Goal: Navigation & Orientation: Find specific page/section

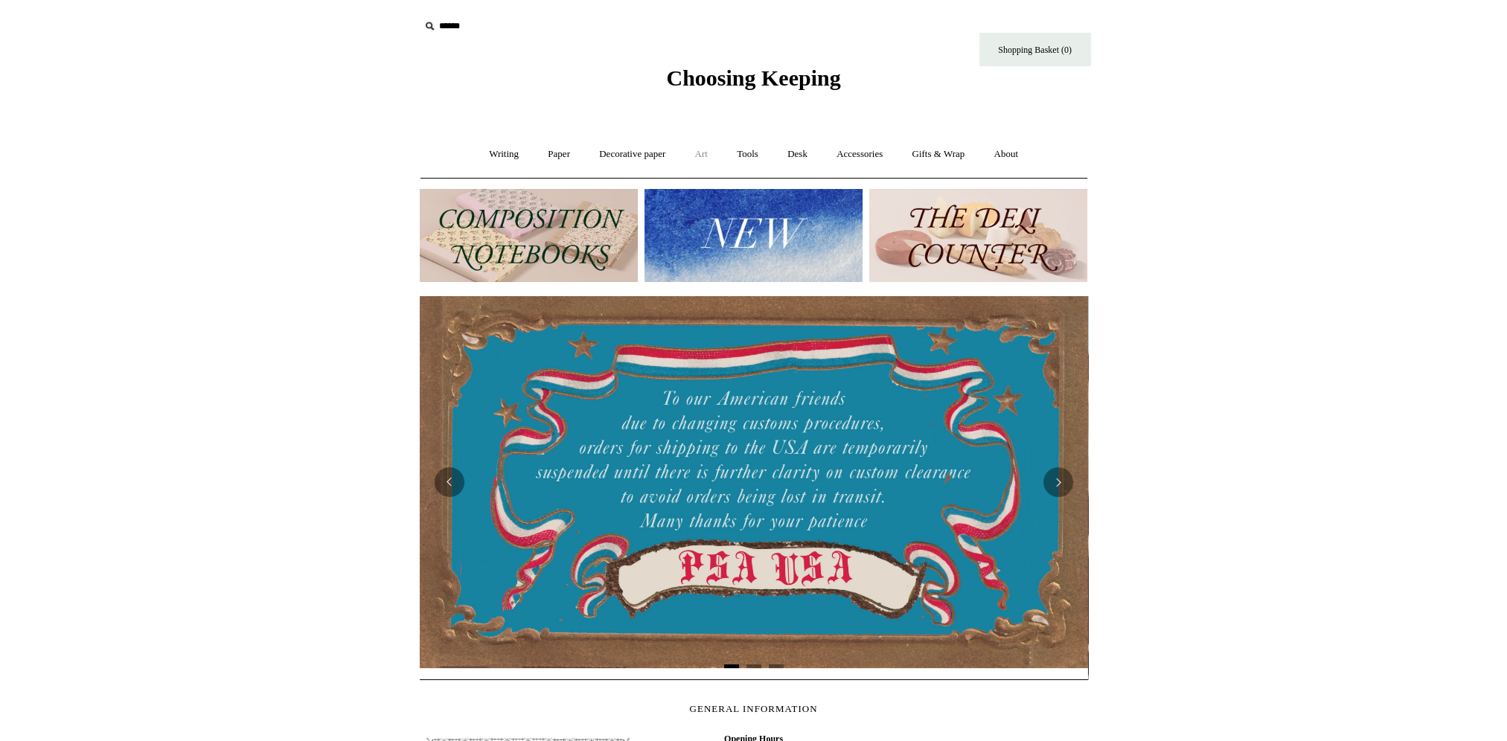
click at [709, 154] on link "Art +" at bounding box center [701, 154] width 39 height 39
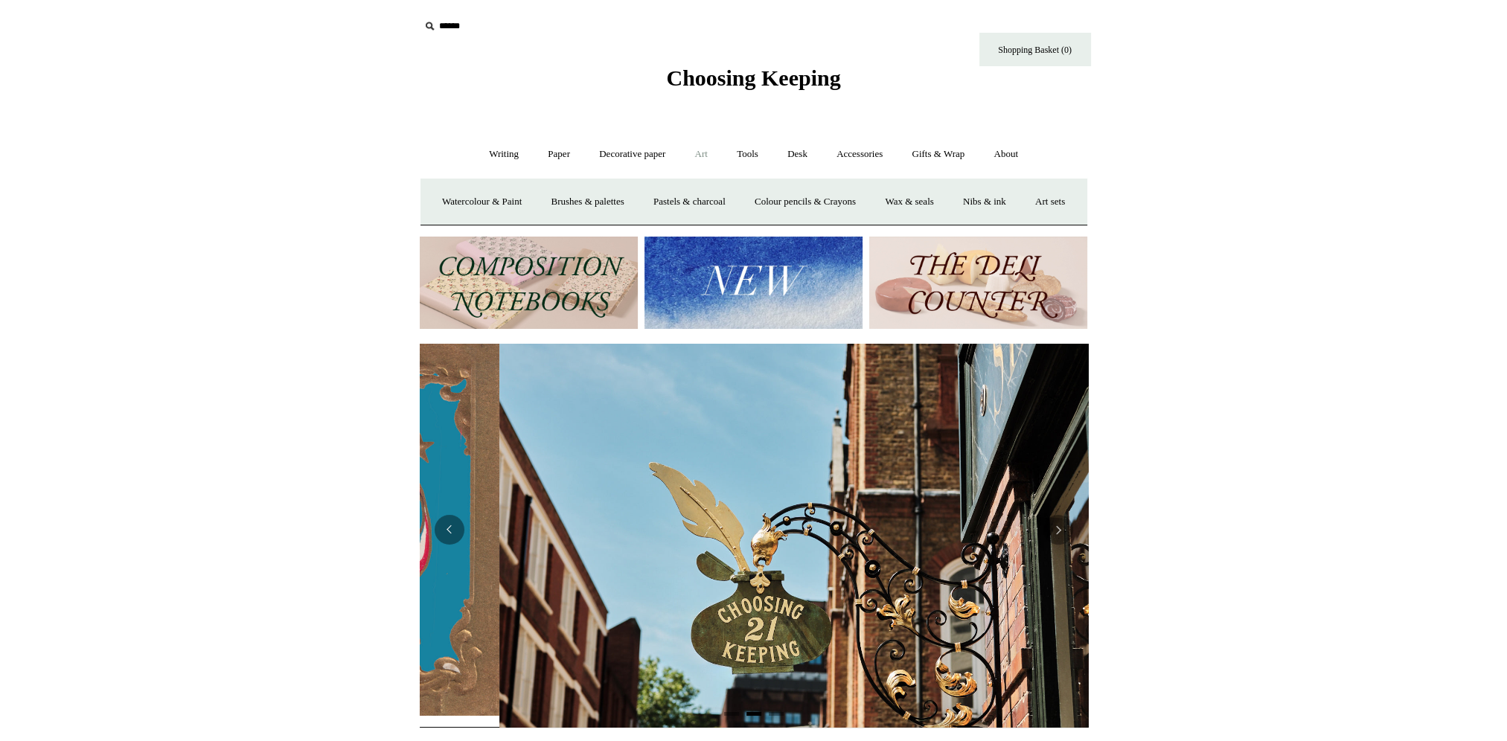
scroll to position [0, 668]
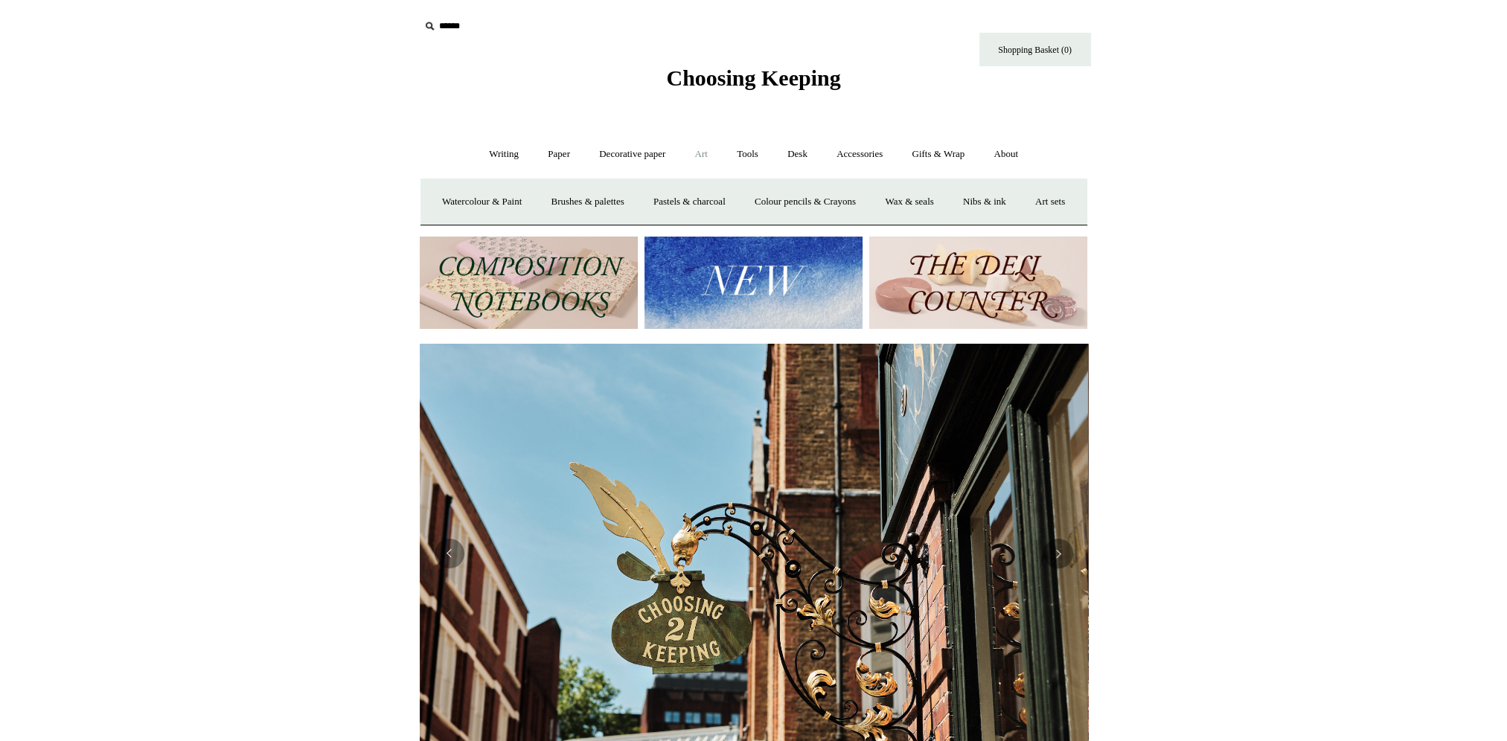
click at [461, 599] on img at bounding box center [754, 554] width 668 height 420
click at [450, 569] on button "Previous" at bounding box center [450, 554] width 30 height 30
click at [707, 150] on link "Art -" at bounding box center [701, 154] width 39 height 39
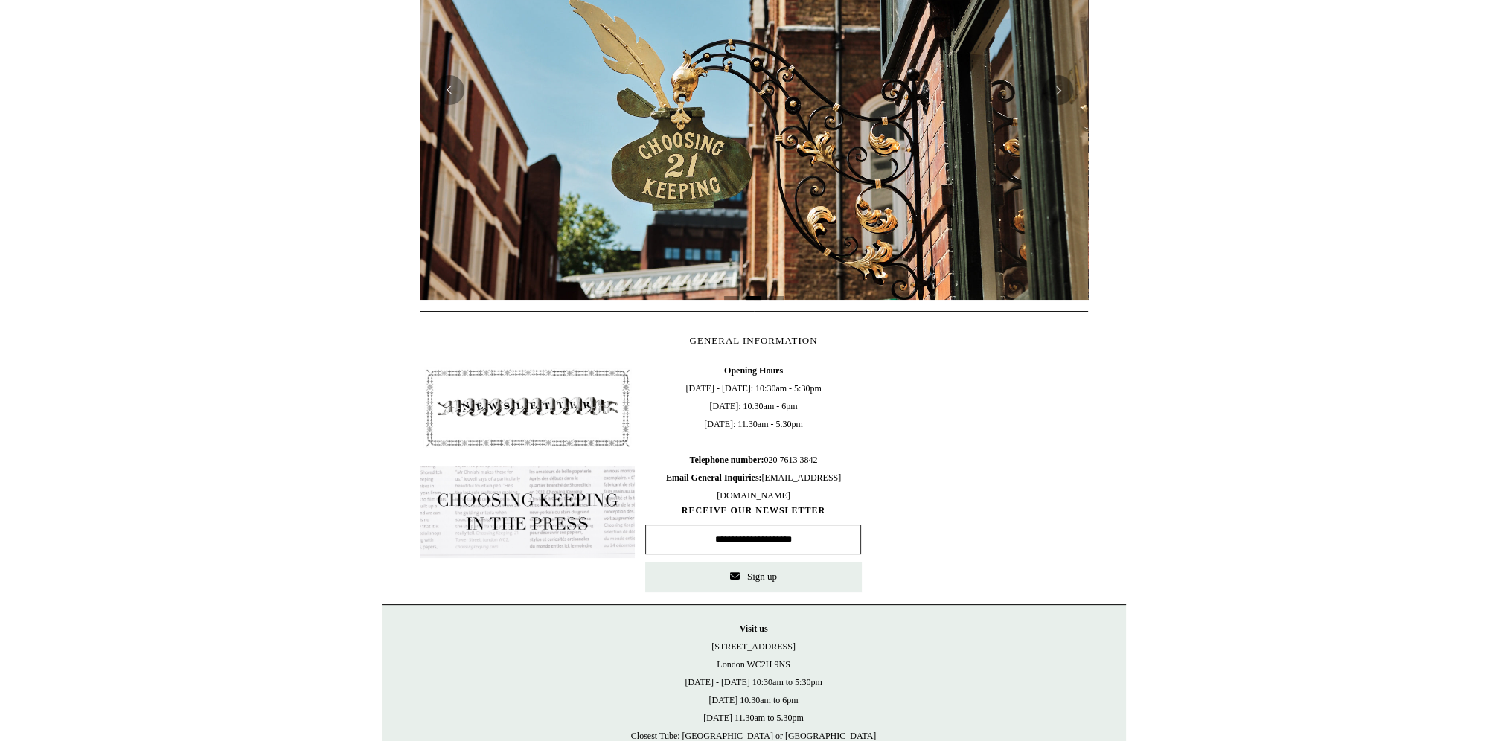
scroll to position [65, 0]
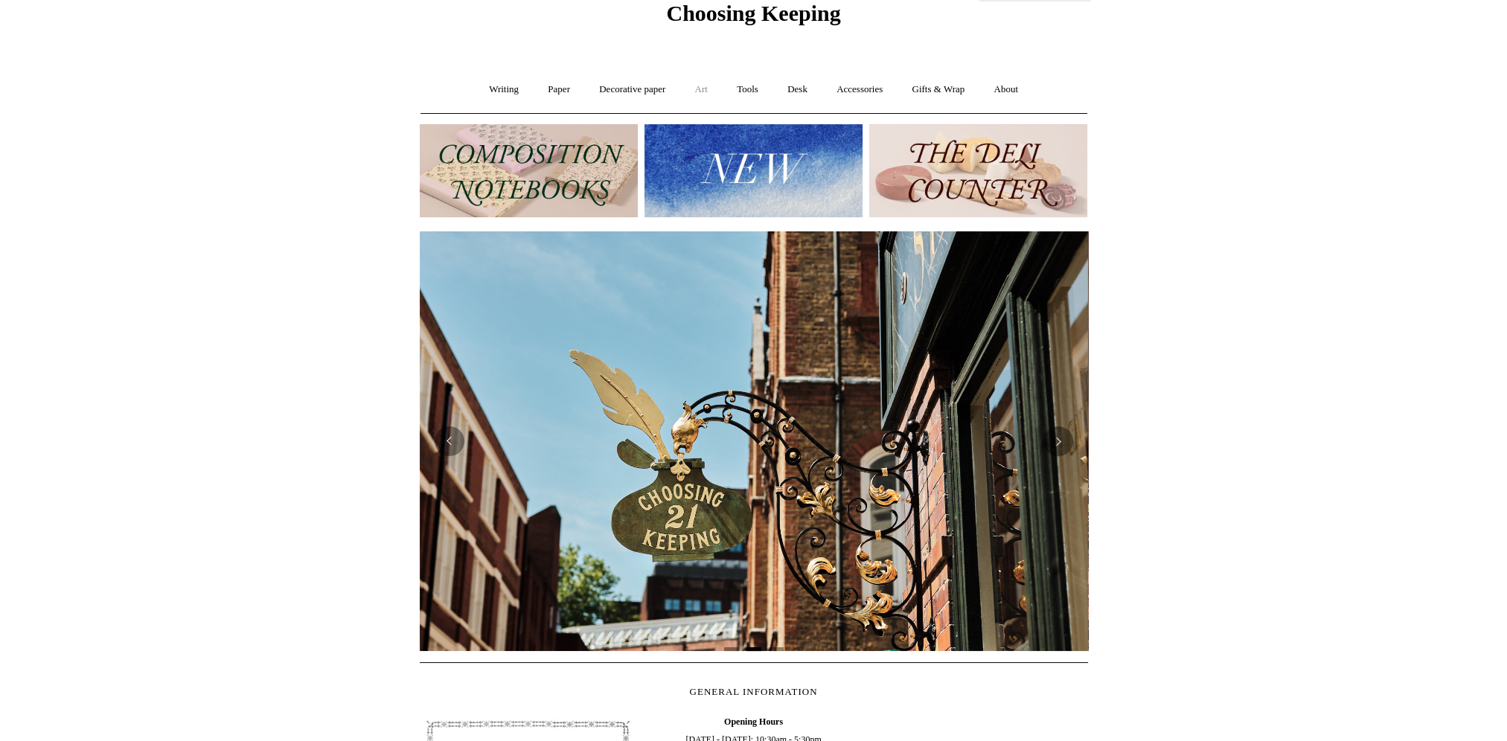
click at [700, 86] on link "Art +" at bounding box center [701, 89] width 39 height 39
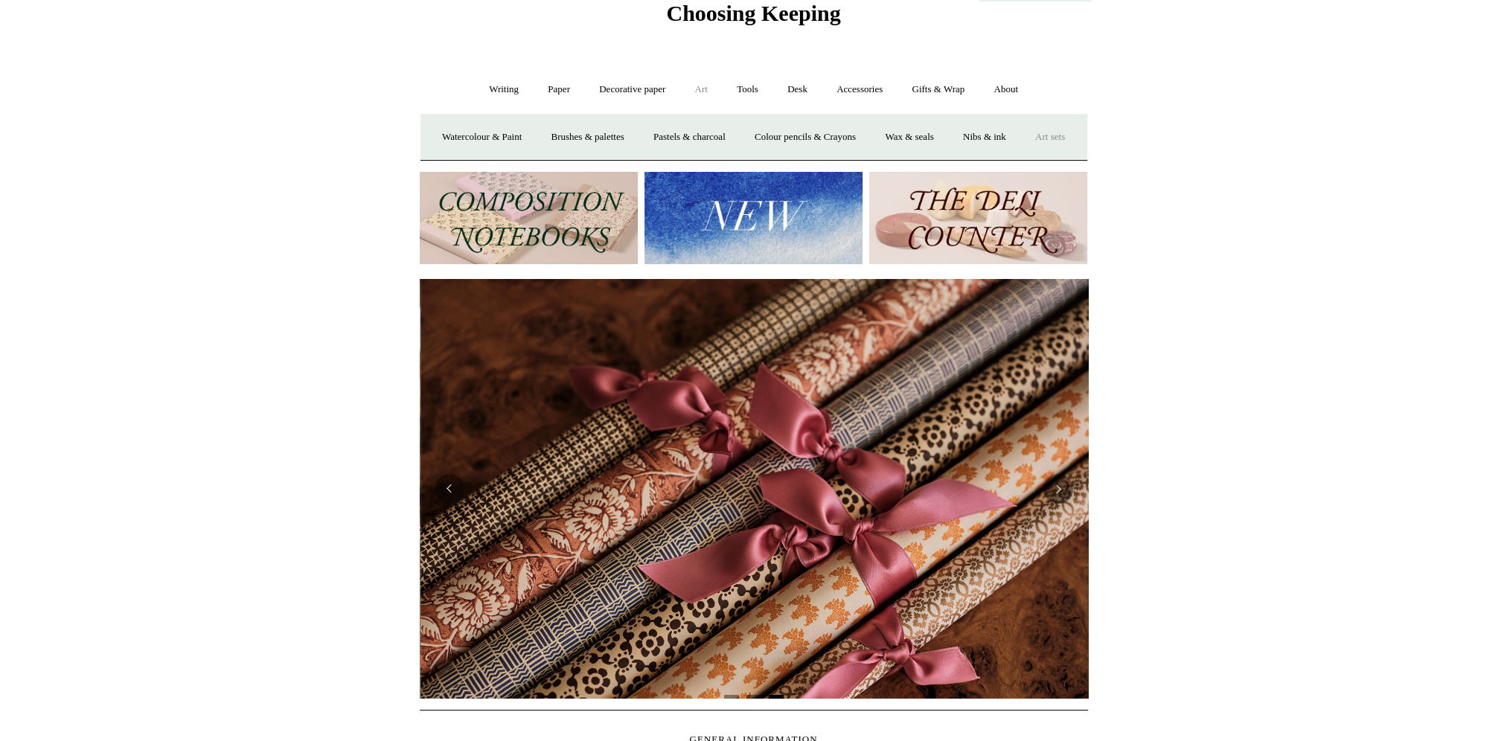
scroll to position [0, 1337]
click at [1022, 157] on link "Art sets" at bounding box center [1050, 137] width 57 height 39
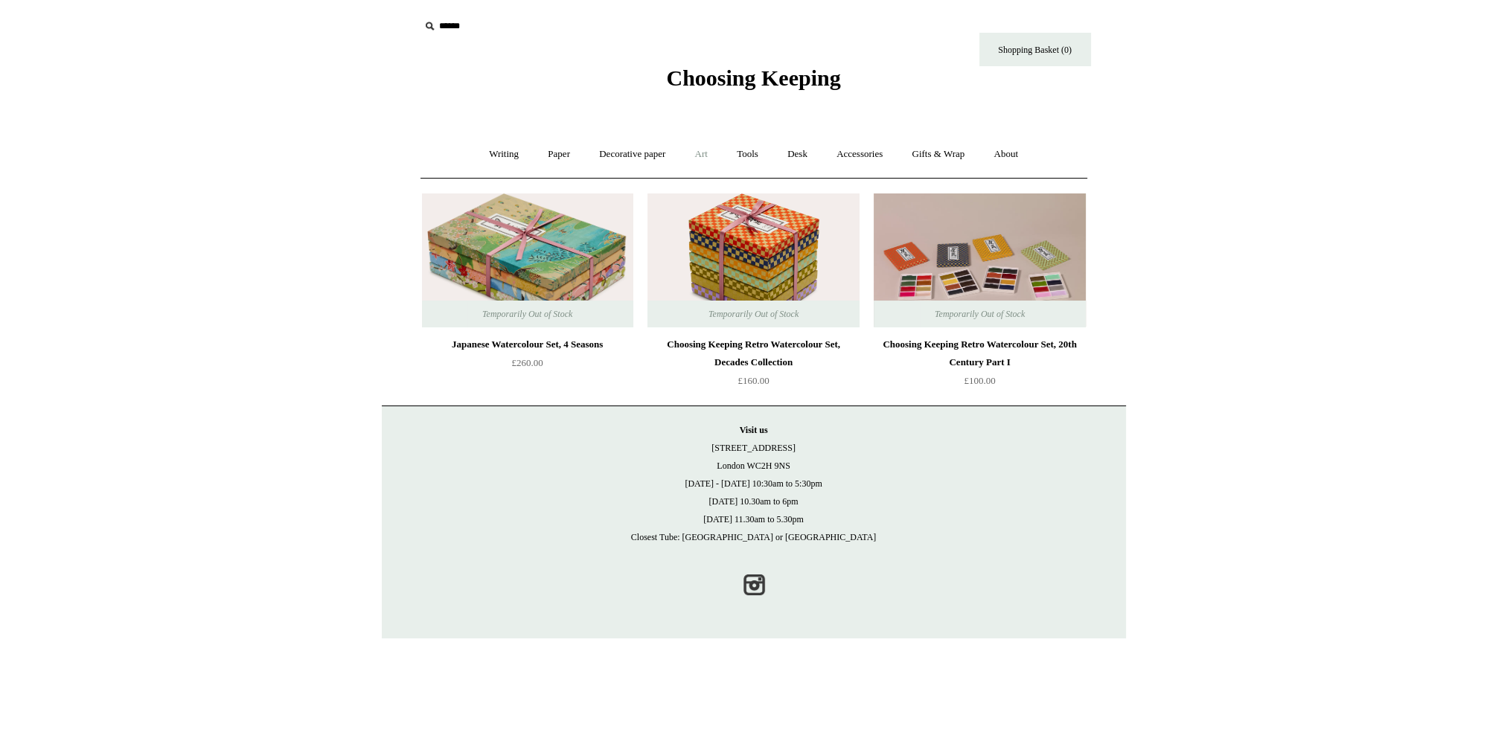
click at [703, 152] on link "Art +" at bounding box center [701, 154] width 39 height 39
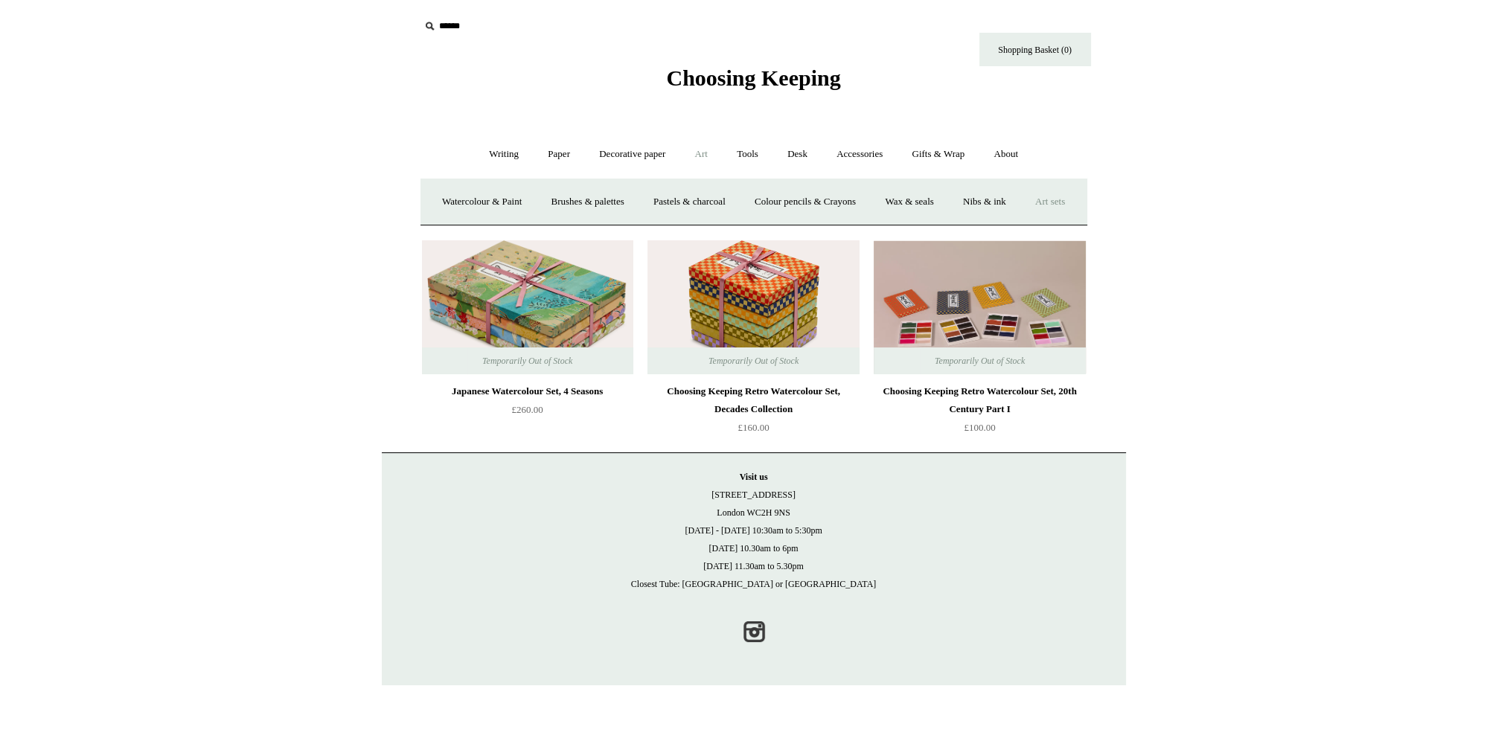
click at [1022, 222] on link "Art sets" at bounding box center [1050, 201] width 57 height 39
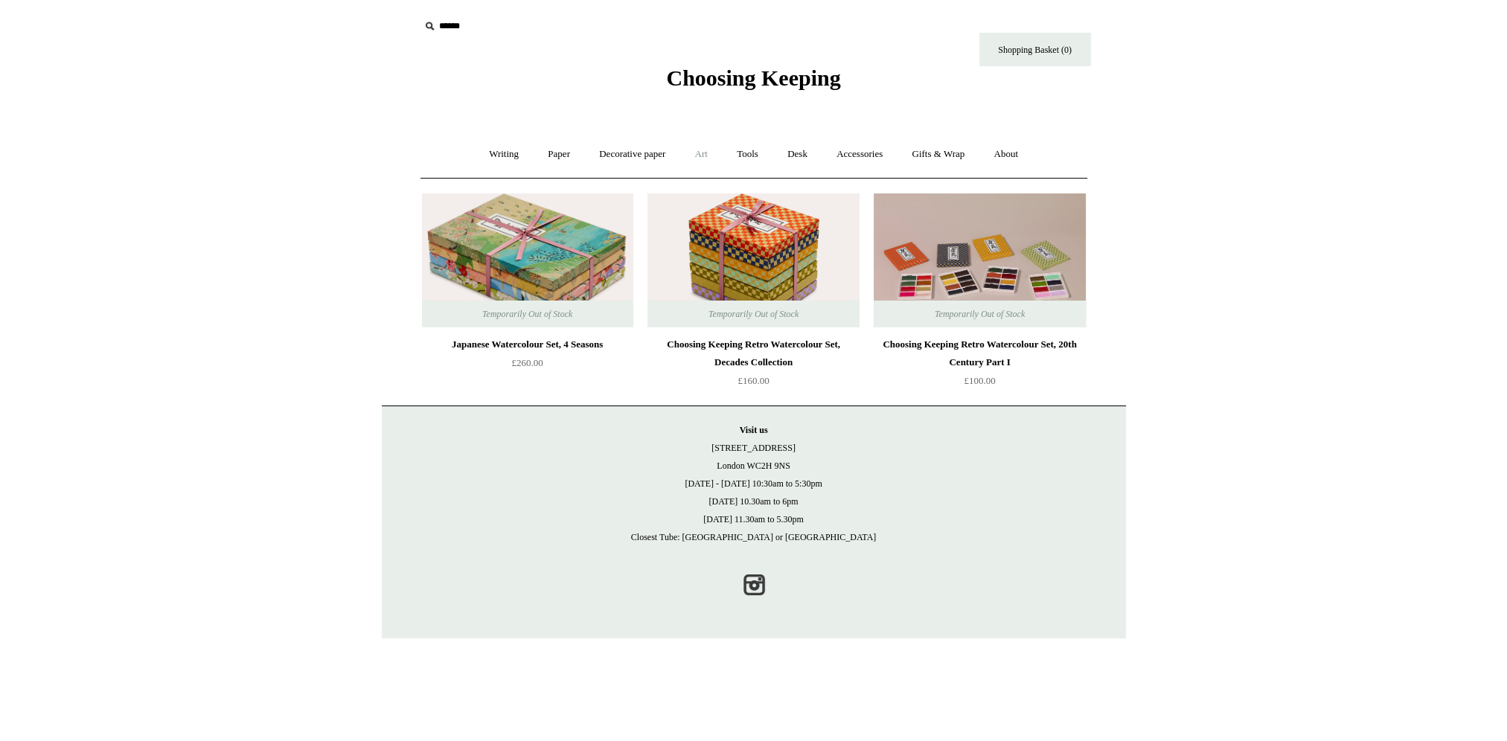
click at [706, 152] on link "Art +" at bounding box center [701, 154] width 39 height 39
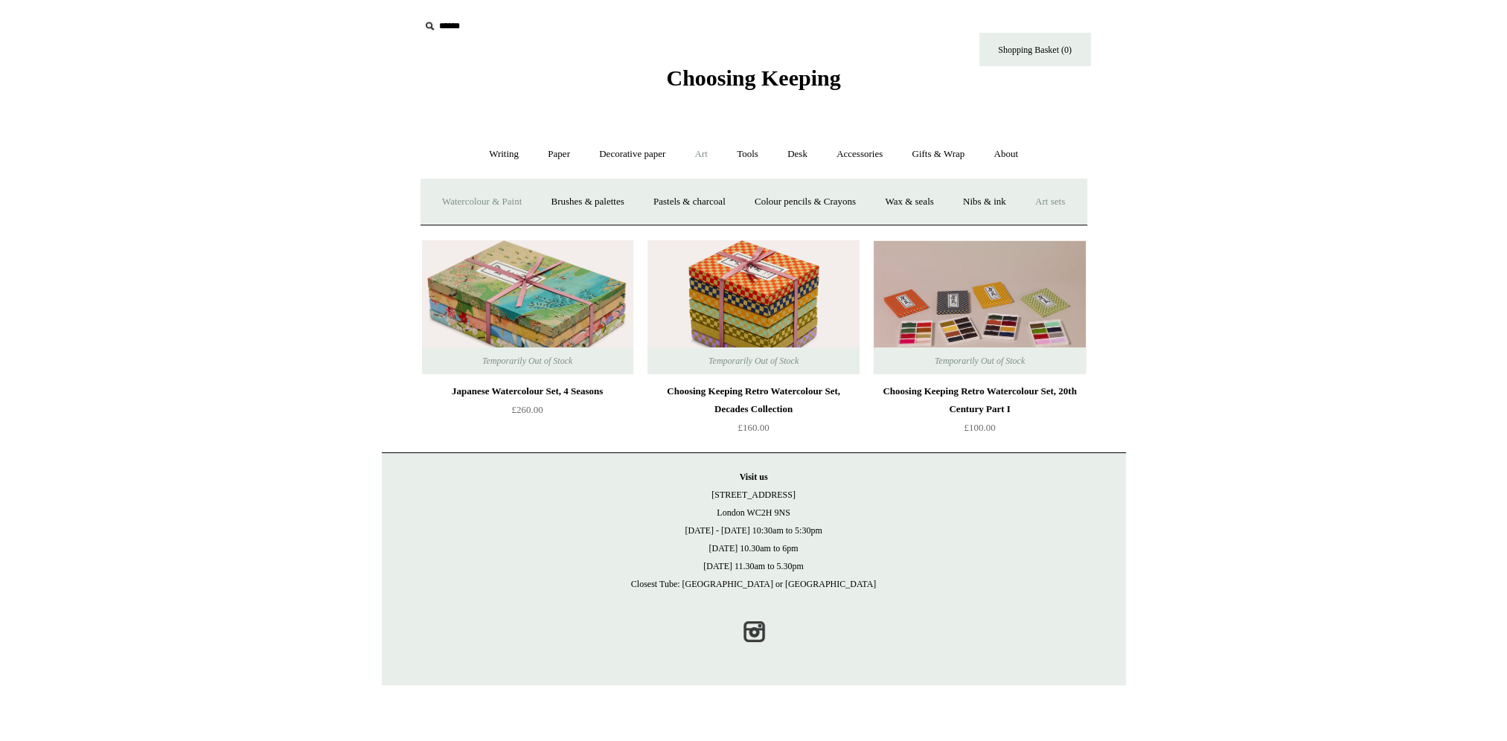
click at [498, 199] on link "Watercolour & Paint" at bounding box center [482, 201] width 106 height 39
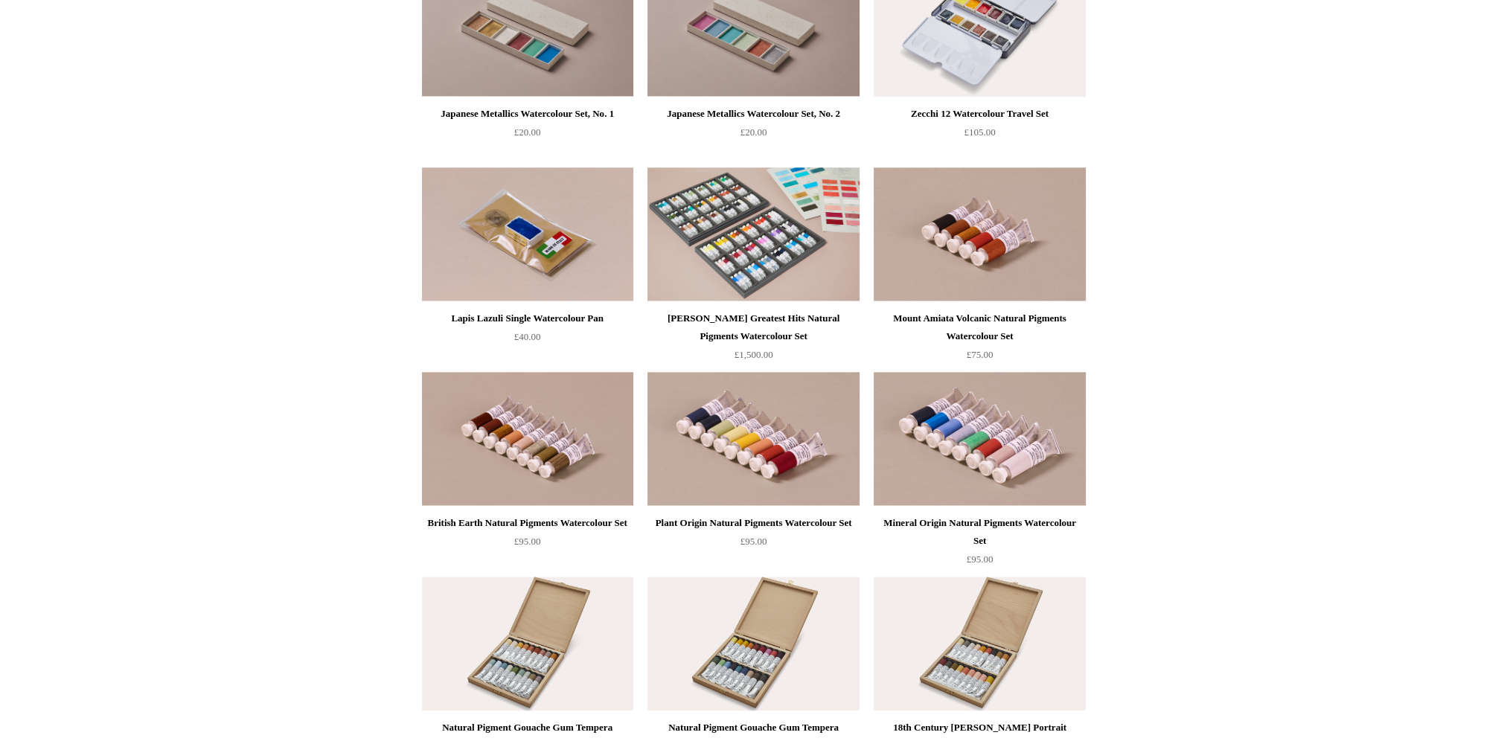
scroll to position [2307, 0]
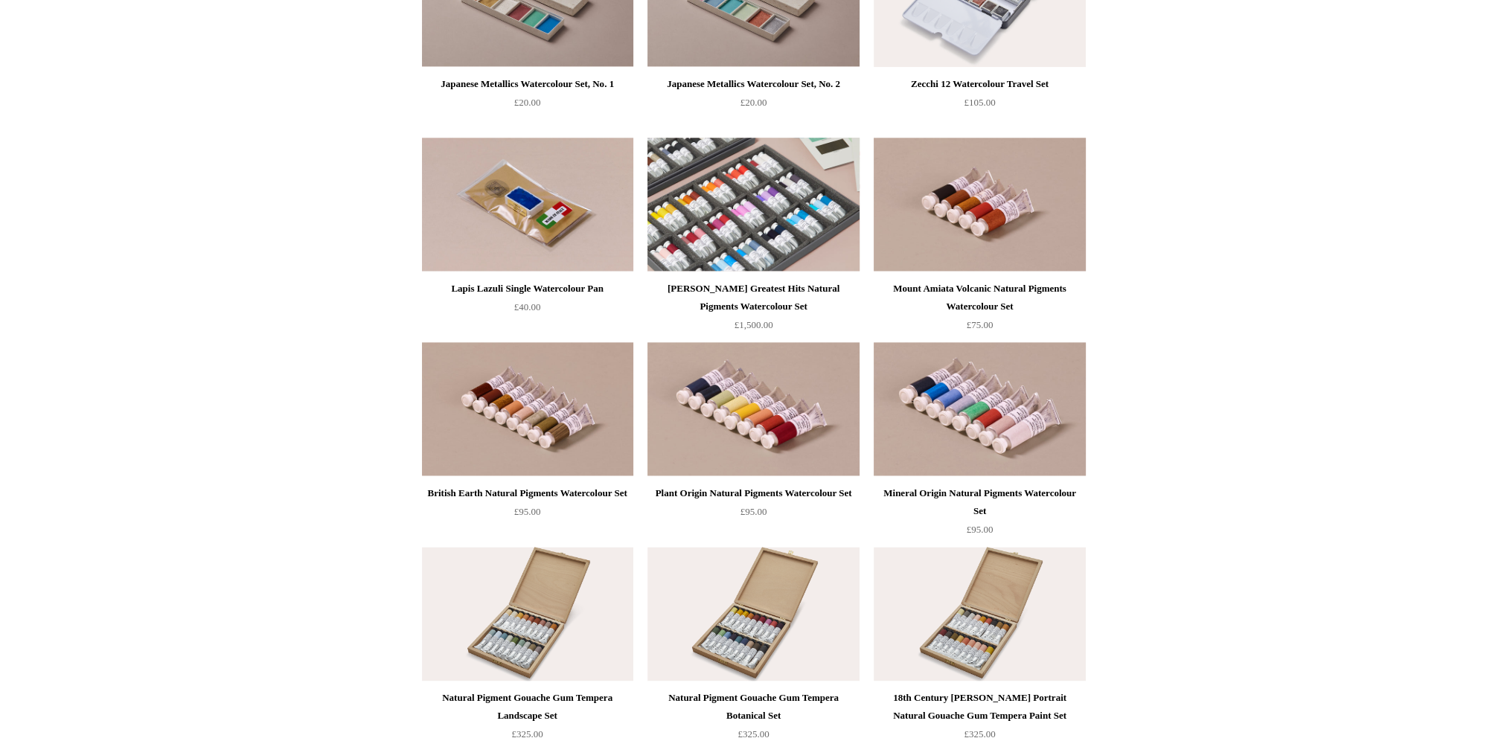
click at [771, 222] on img at bounding box center [753, 205] width 211 height 134
